Goal: Information Seeking & Learning: Check status

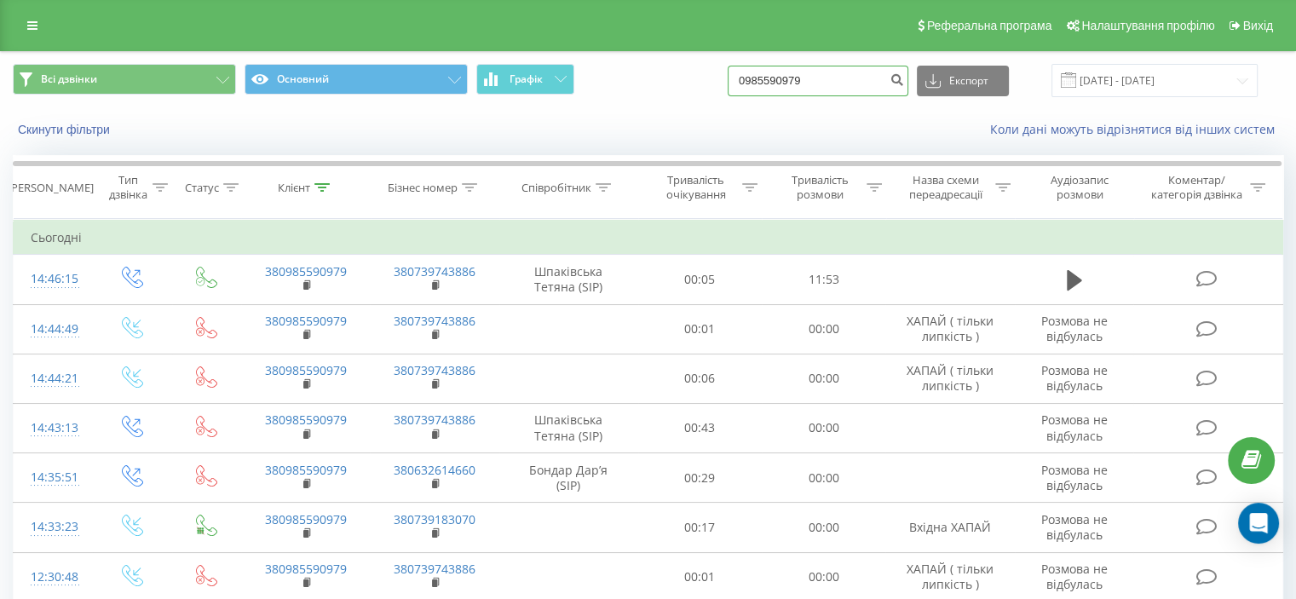
drag, startPoint x: 842, startPoint y: 90, endPoint x: 300, endPoint y: 149, distance: 544.9
click at [313, 147] on div "Всі дзвінки Основний Графік 0985590979 Експорт .csv .xls .xlsx [DATE] - [DATE] …" at bounding box center [648, 101] width 1294 height 98
paste input "0631760116"
type input "0631760116"
click at [903, 78] on button "submit" at bounding box center [896, 81] width 23 height 31
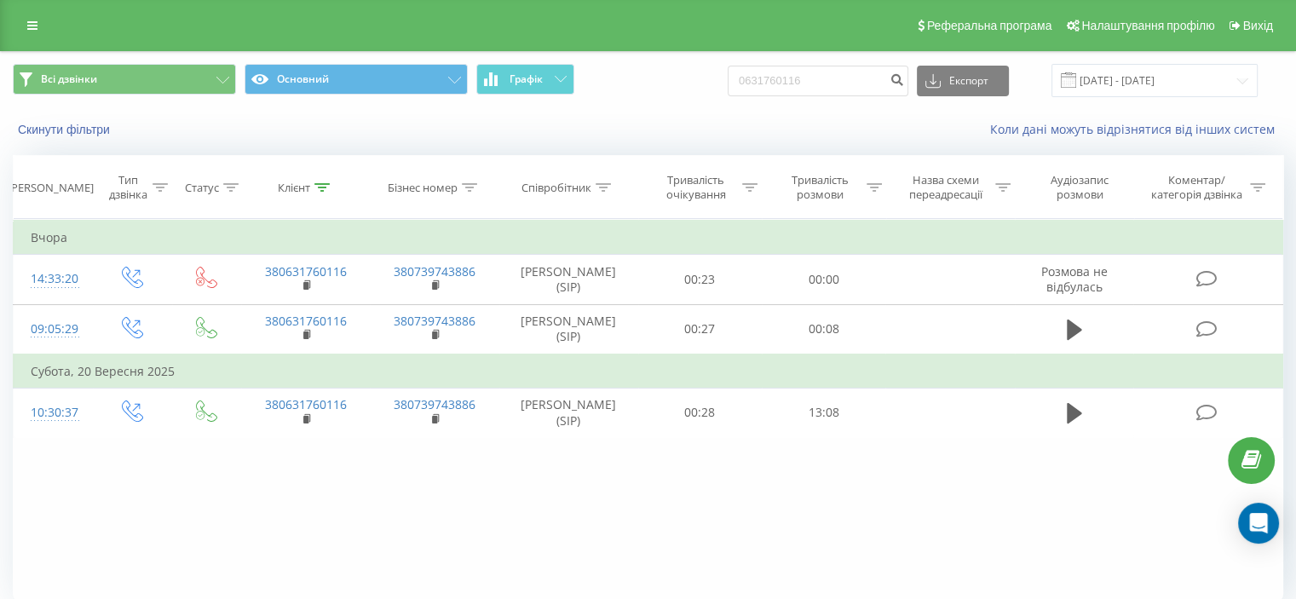
drag, startPoint x: 348, startPoint y: 537, endPoint x: 330, endPoint y: 595, distance: 59.8
click at [348, 537] on div "Фільтрувати за умовою Дорівнює Введіть значення Скасувати OK Фільтрувати за умо…" at bounding box center [648, 410] width 1270 height 383
click at [336, 550] on div "Фільтрувати за умовою Дорівнює Введіть значення Скасувати OK Фільтрувати за умо…" at bounding box center [648, 410] width 1270 height 383
